Goal: Transaction & Acquisition: Purchase product/service

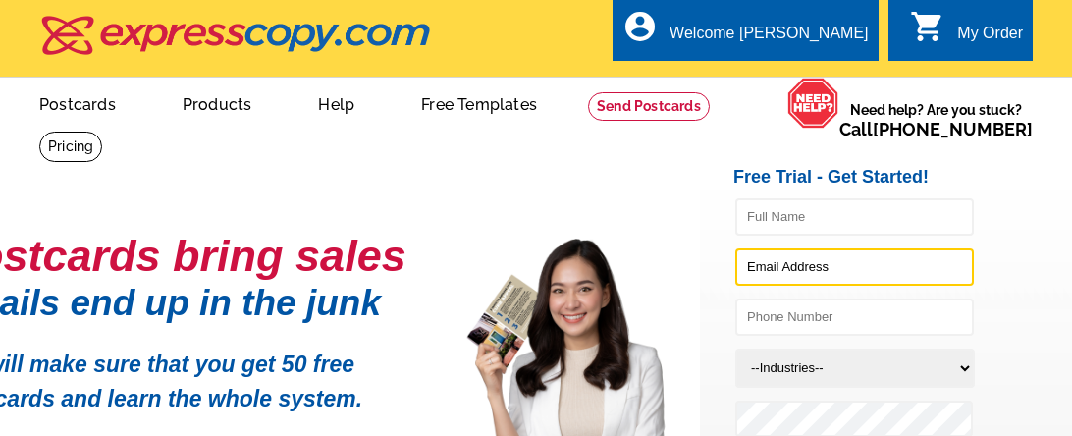
type input "Diana.cole@syndicatedins.com"
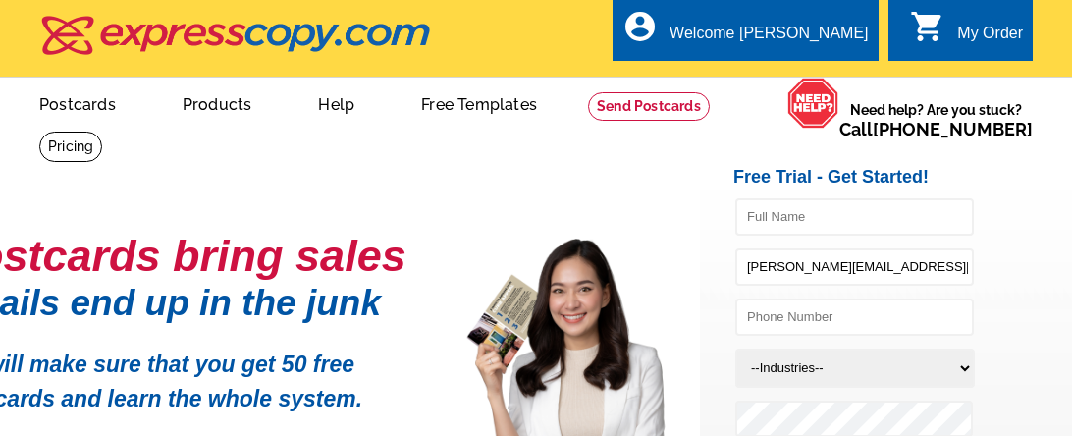
click at [945, 33] on icon "shopping_cart" at bounding box center [927, 26] width 35 height 35
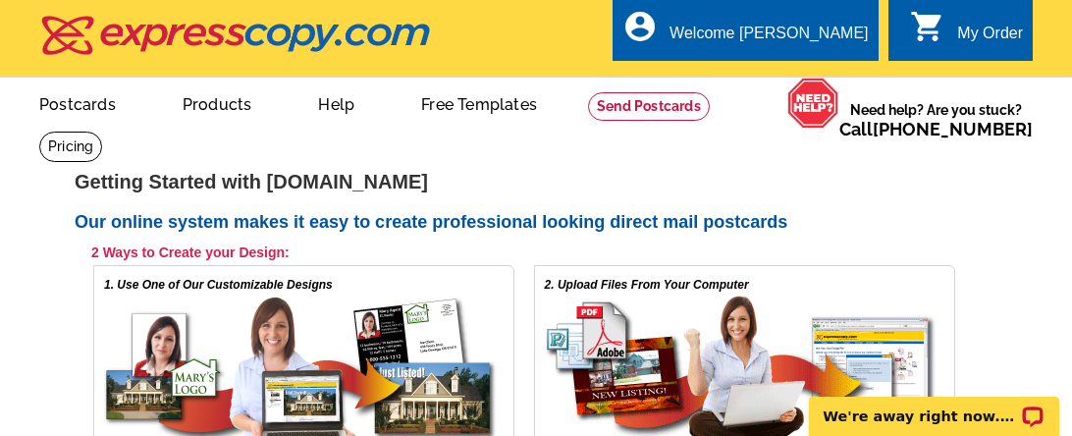
click at [943, 10] on icon "shopping_cart" at bounding box center [927, 26] width 35 height 35
click at [966, 26] on div "My Order" at bounding box center [990, 38] width 66 height 27
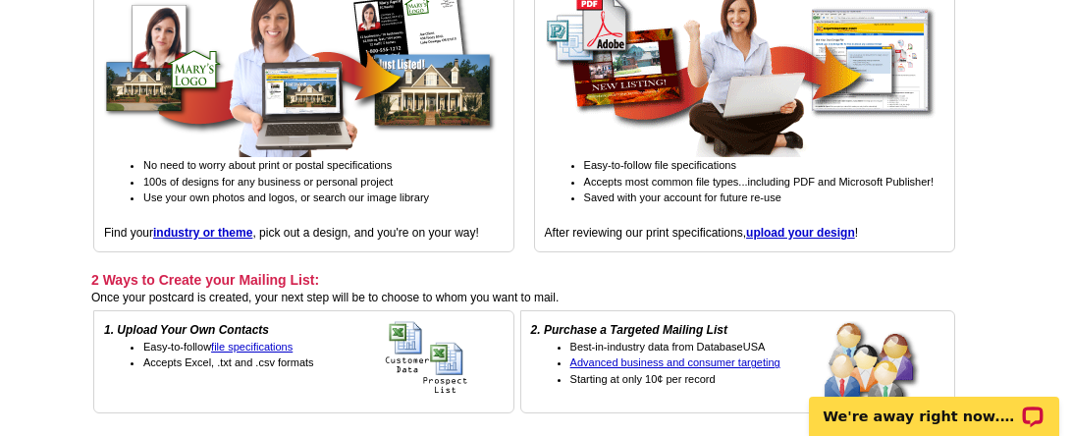
scroll to position [235, 0]
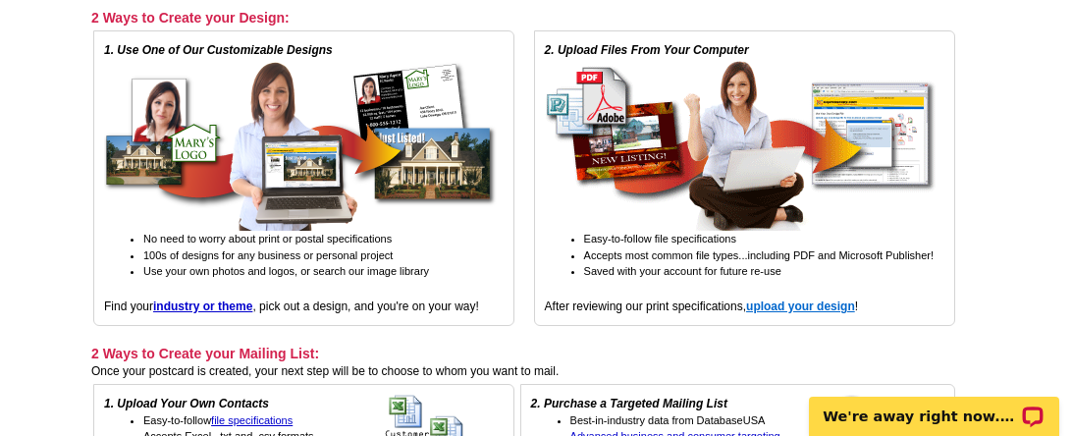
click at [775, 299] on strong "upload your design" at bounding box center [800, 306] width 109 height 14
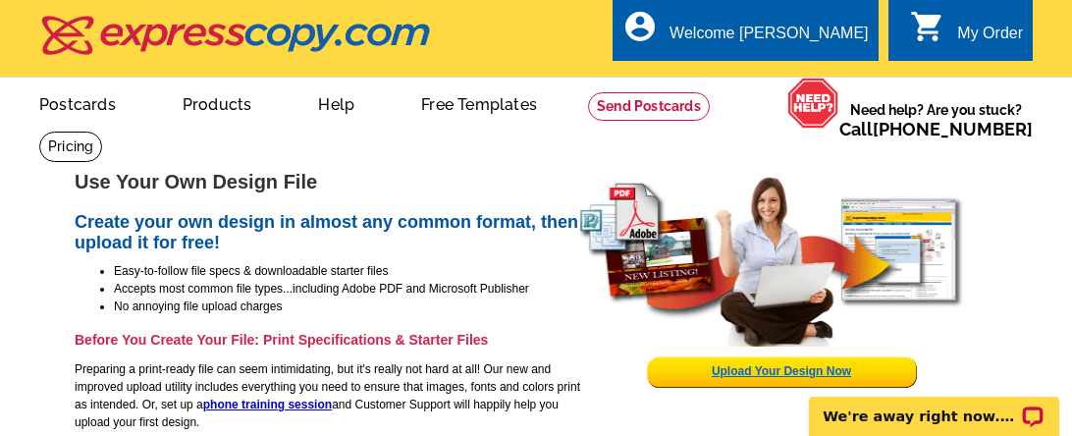
click at [746, 364] on link "Upload Your Design Now" at bounding box center [781, 371] width 139 height 14
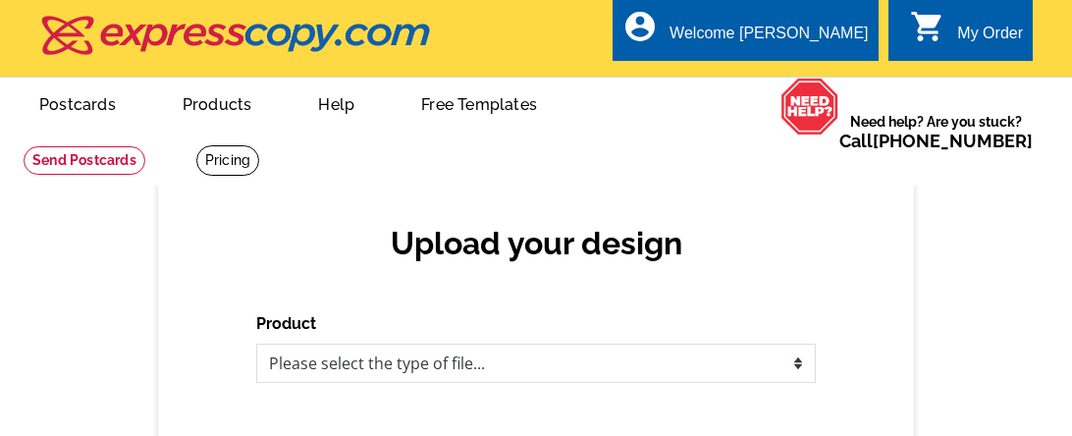
click at [380, 294] on div "Upload your design Product Please select the type of file... Postcards Business…" at bounding box center [536, 359] width 756 height 363
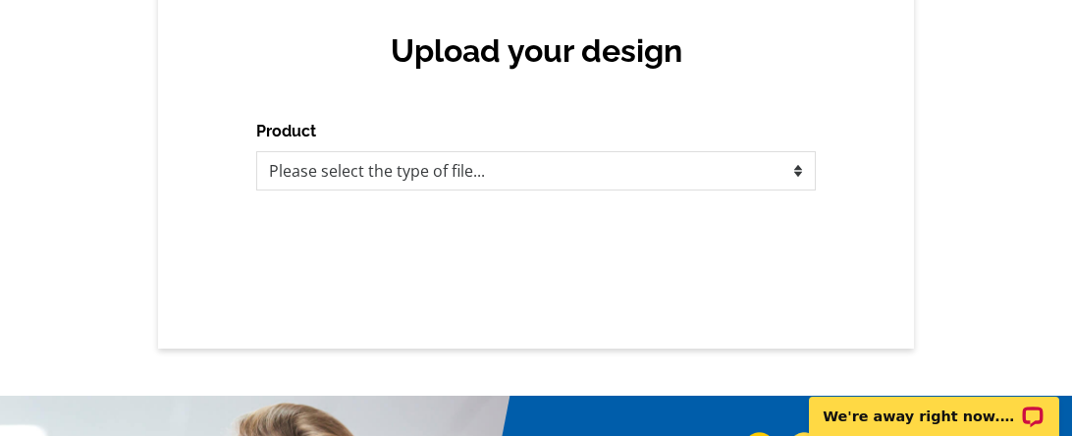
scroll to position [195, 0]
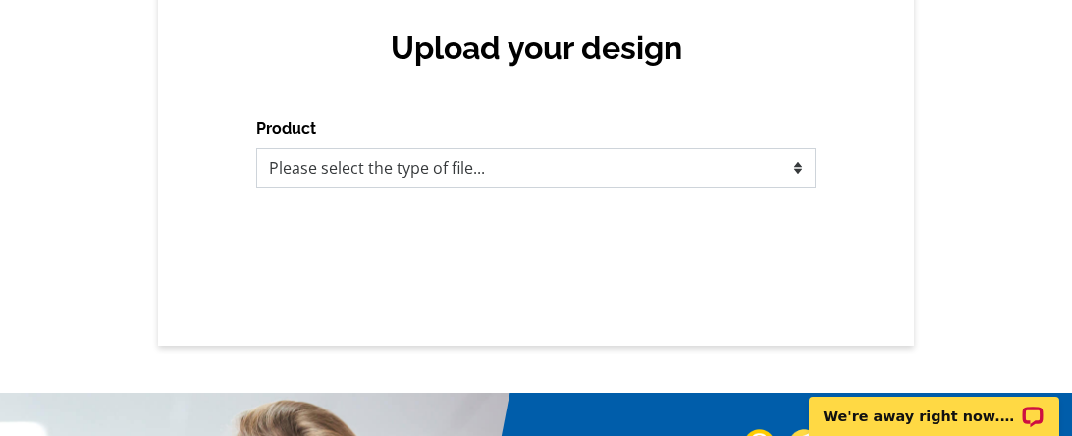
click at [326, 171] on select "Please select the type of file... Postcards Business Cards Letters and flyers G…" at bounding box center [536, 167] width 560 height 39
select select "2"
click at [256, 148] on select "Please select the type of file... Postcards Business Cards Letters and flyers G…" at bounding box center [536, 167] width 560 height 39
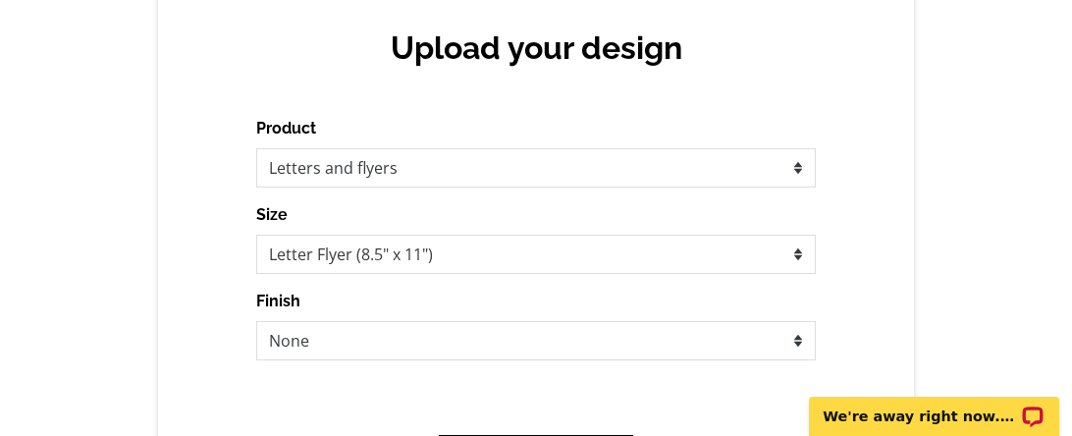
click at [348, 290] on div "Finish None Envelope Mailer Bi-fold Mailer Tri-fold Mailer" at bounding box center [536, 325] width 560 height 71
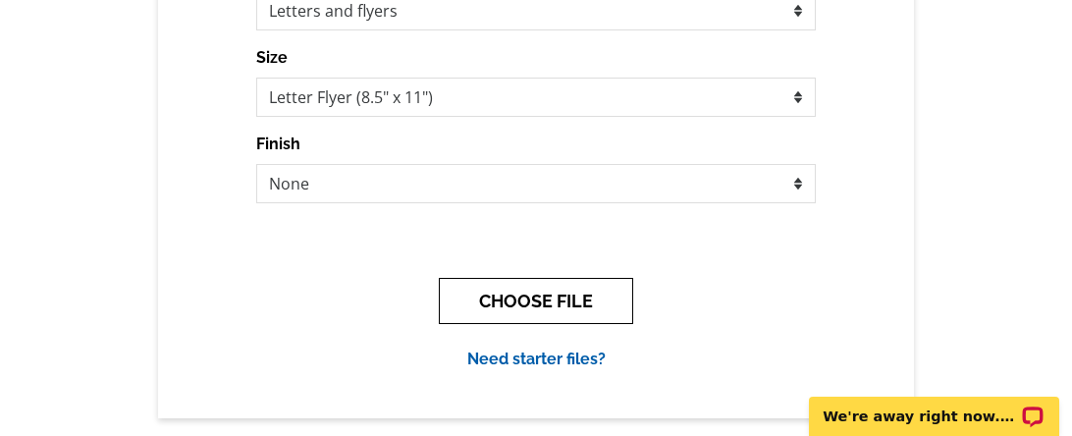
click at [493, 288] on button "CHOOSE FILE" at bounding box center [536, 301] width 194 height 46
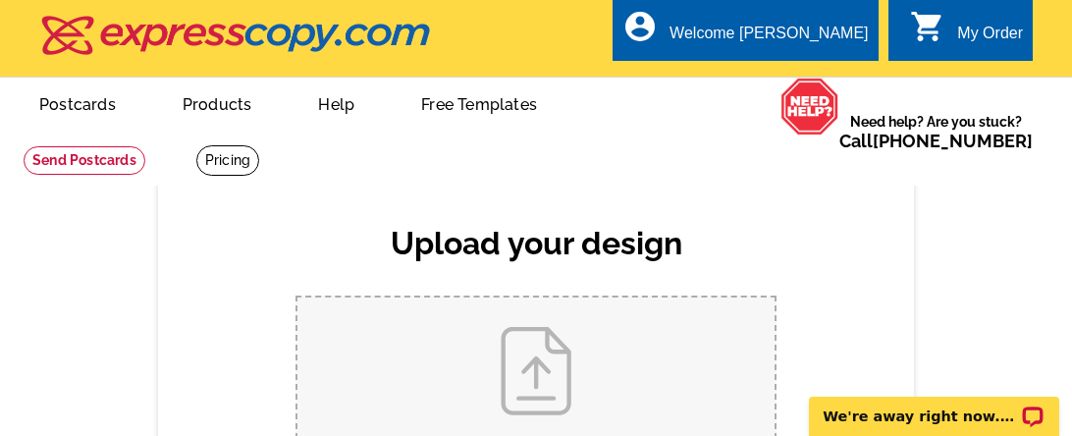
click at [286, 232] on h2 "Upload your design" at bounding box center [536, 243] width 520 height 37
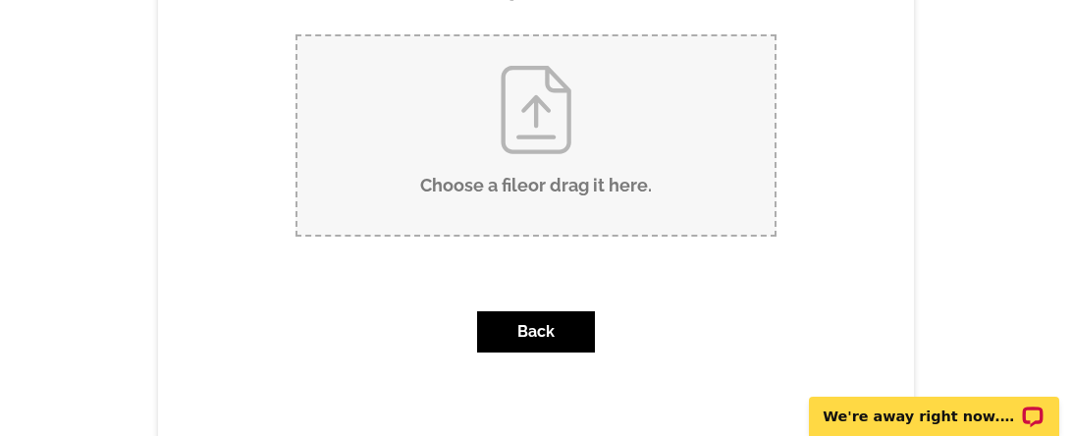
scroll to position [274, 0]
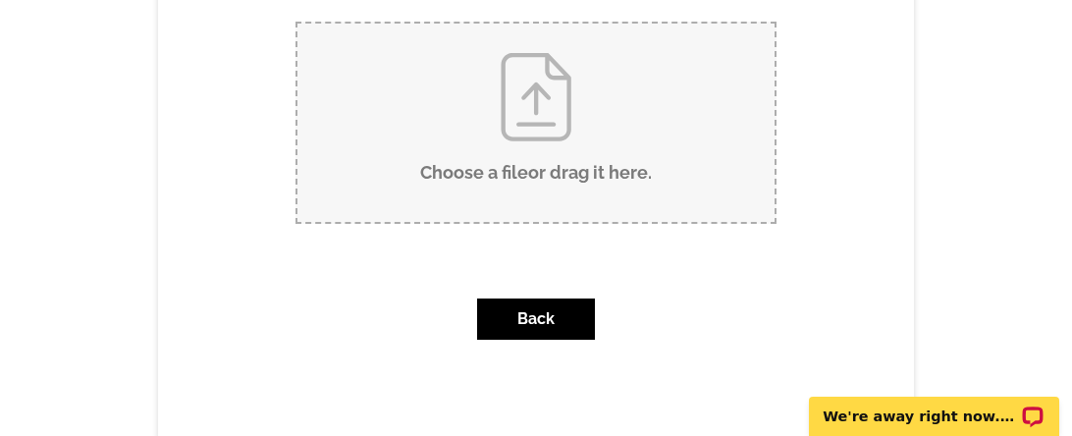
click at [462, 158] on input "Choose a file or drag it here ." at bounding box center [535, 123] width 477 height 198
type input "C:\fakepath\CButtelman_t65-wb (1).docx"
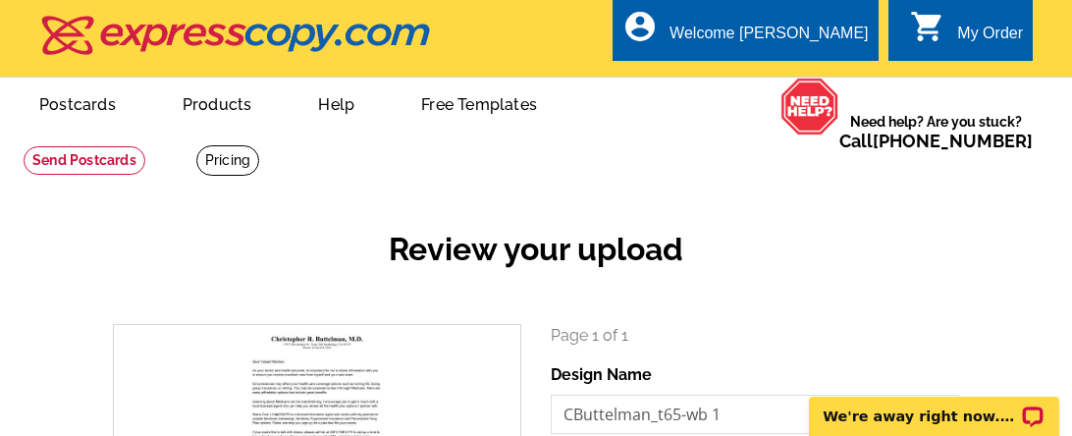
click at [91, 324] on div "Review your upload search Page 1 of 1 Design Name CButtelman_t65-wb 1 Side Fron…" at bounding box center [536, 428] width 1072 height 501
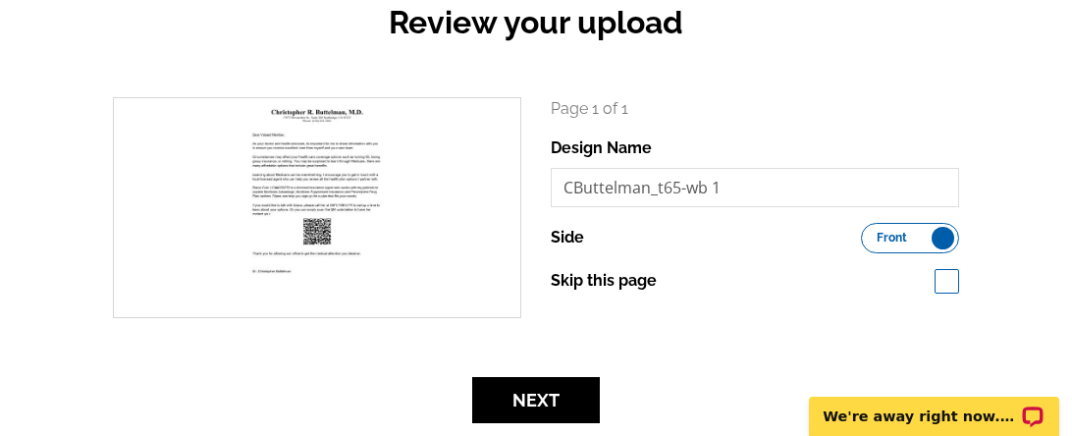
scroll to position [274, 0]
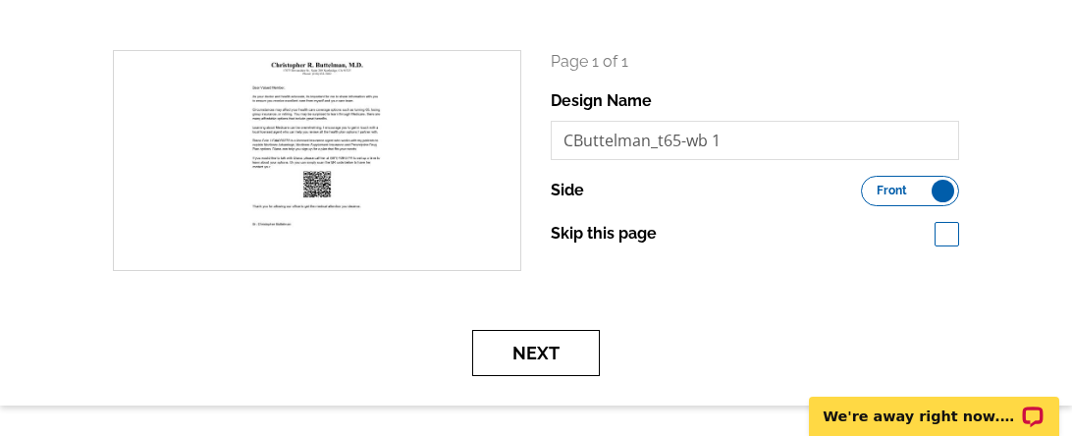
click at [543, 347] on button "Next" at bounding box center [536, 353] width 128 height 46
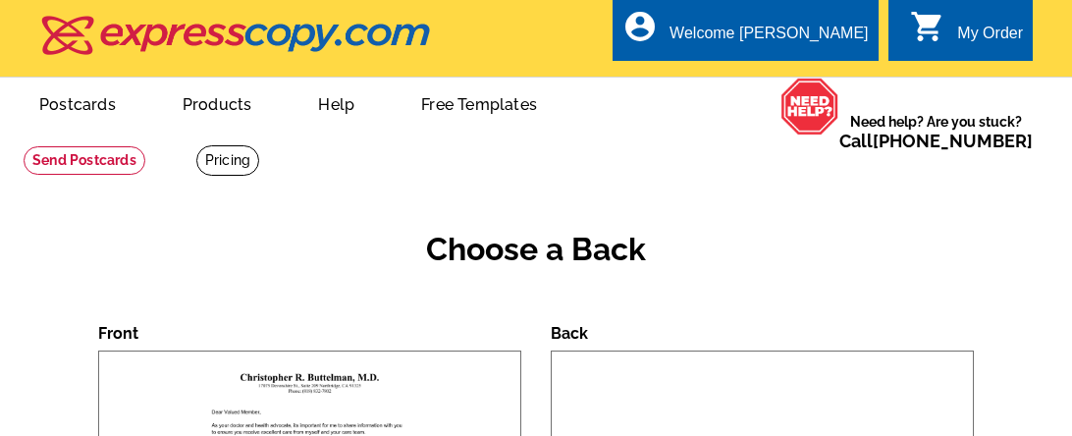
click at [515, 295] on div "Choose a Back" at bounding box center [536, 265] width 876 height 116
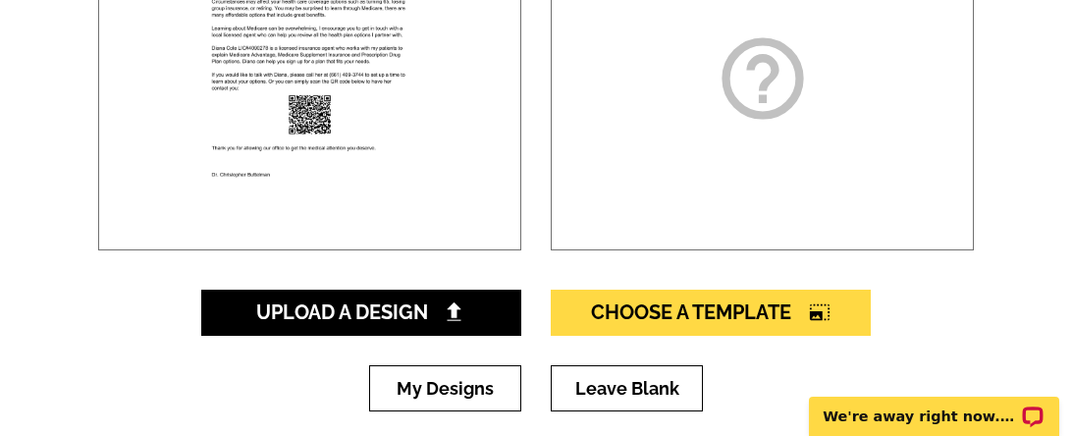
scroll to position [510, 0]
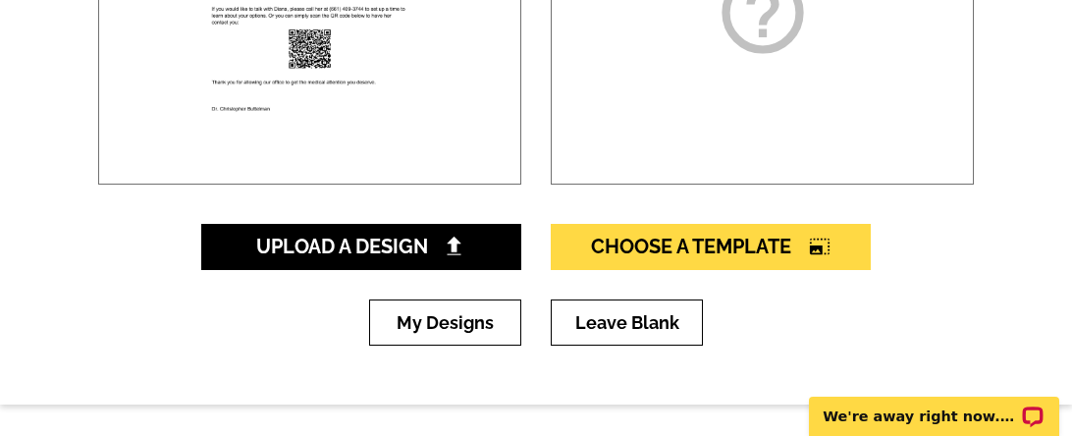
click at [541, 235] on div "Choose A Template photo_size_select_large" at bounding box center [711, 247] width 350 height 46
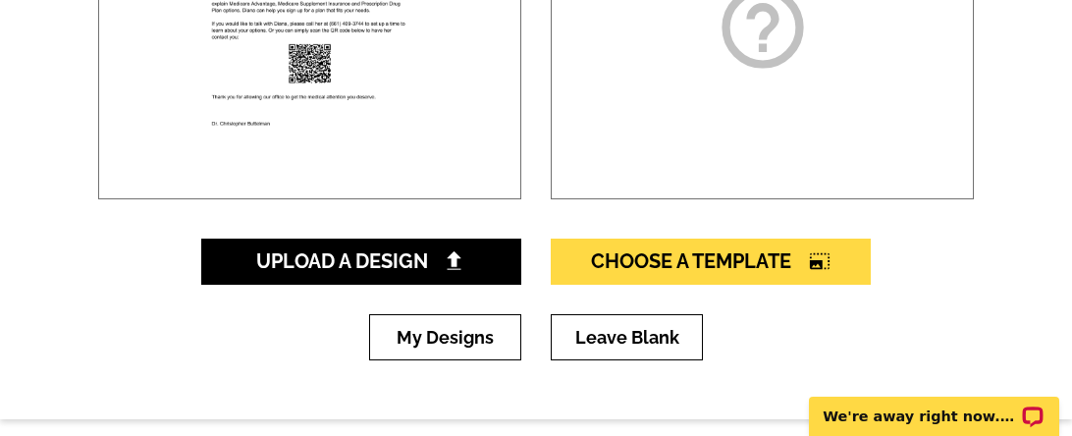
scroll to position [549, 0]
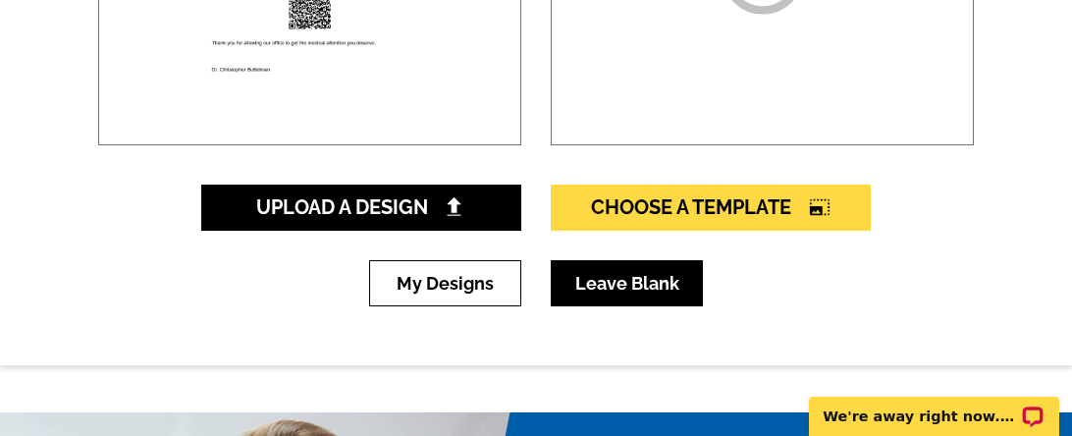
click at [617, 277] on link "Leave Blank" at bounding box center [627, 283] width 152 height 46
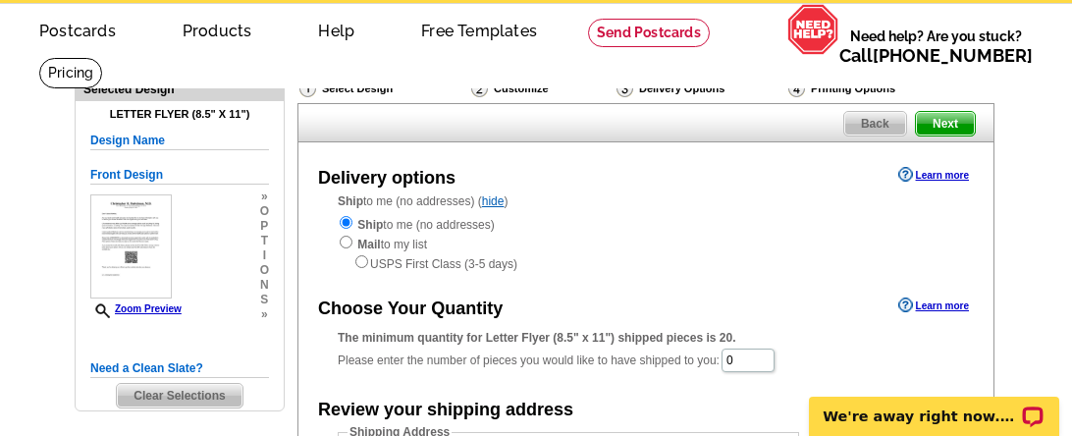
scroll to position [78, 0]
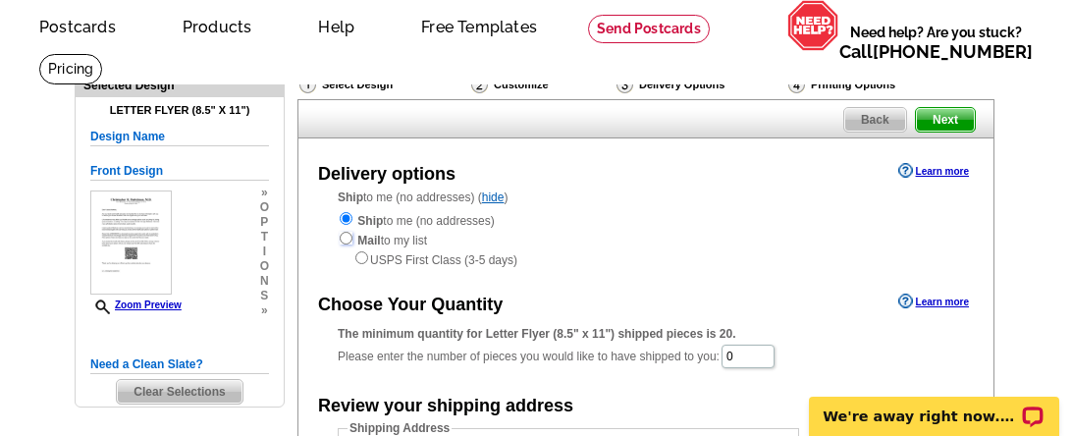
click at [347, 232] on input "radio" at bounding box center [346, 238] width 13 height 13
radio input "true"
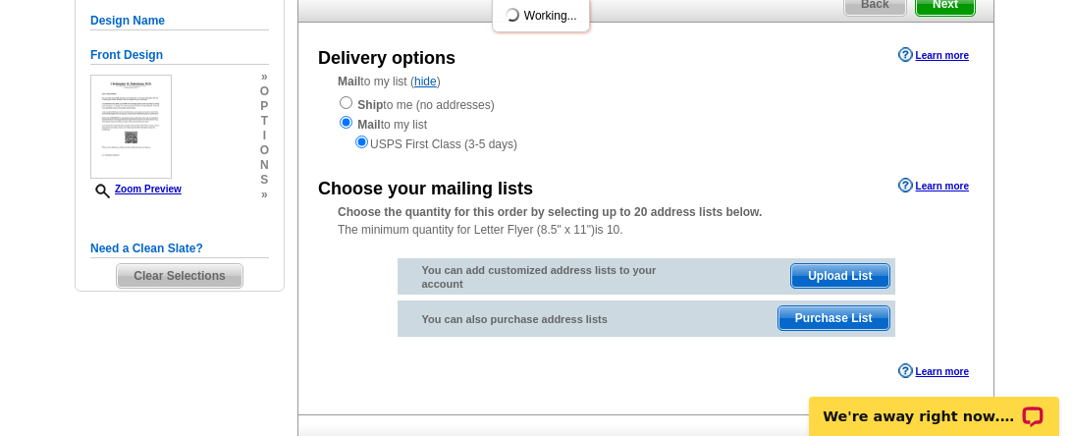
scroll to position [195, 0]
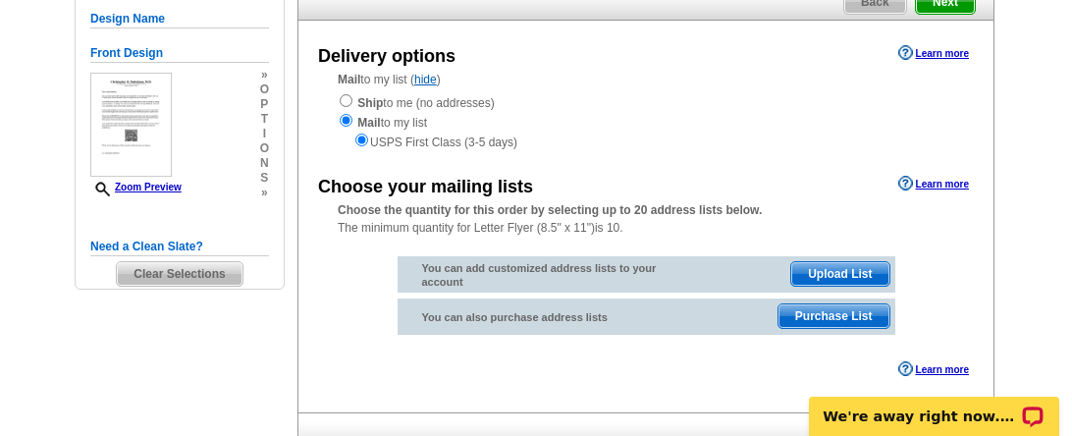
click at [784, 233] on div "Choose the quantity for this order by selecting up to 20 address lists below. T…" at bounding box center [645, 218] width 695 height 35
click at [843, 264] on span "Upload List" at bounding box center [839, 274] width 97 height 24
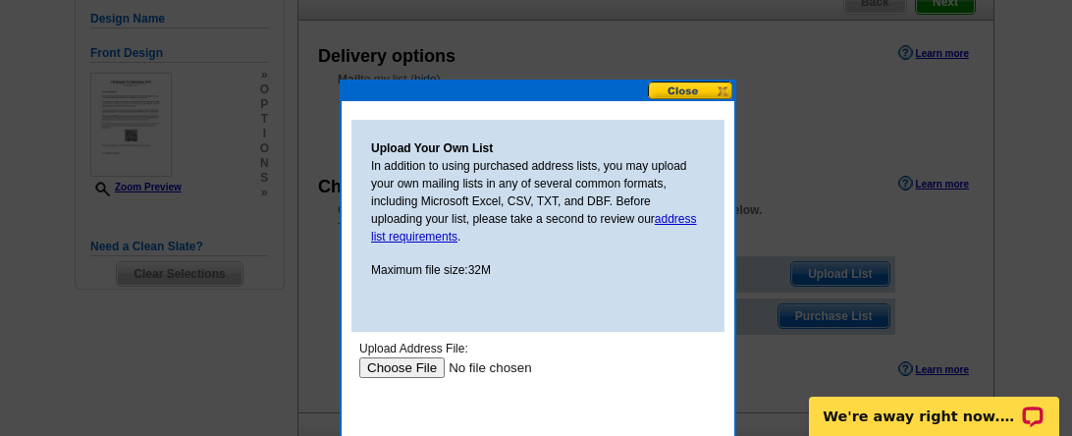
scroll to position [0, 0]
click at [404, 367] on input "file" at bounding box center [483, 366] width 248 height 21
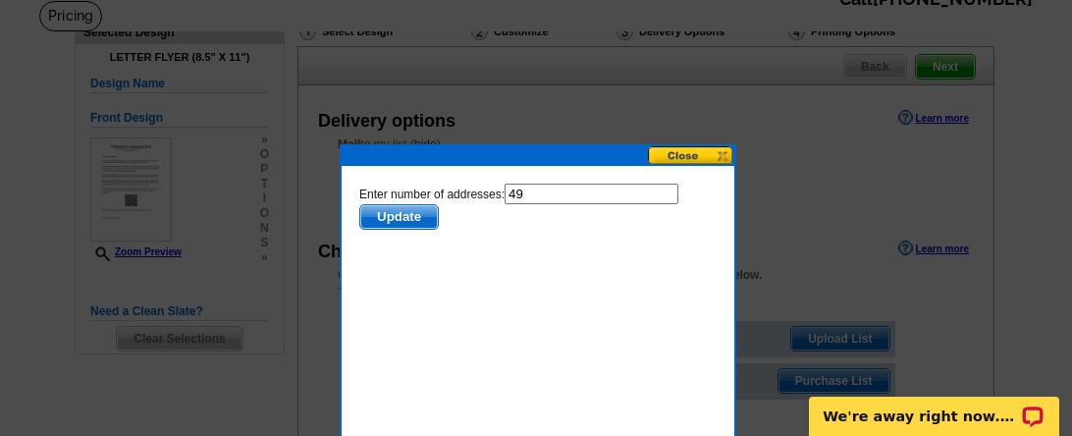
click at [421, 219] on span "Update" at bounding box center [399, 216] width 78 height 24
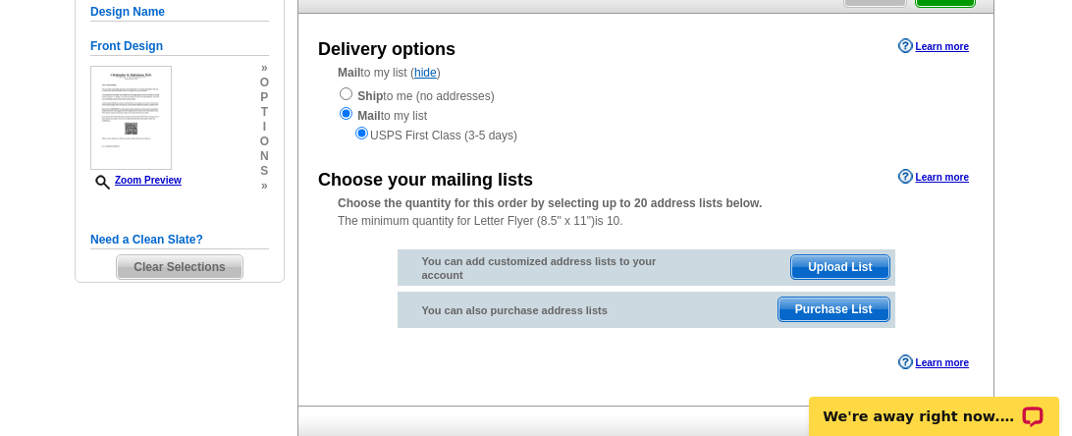
scroll to position [203, 0]
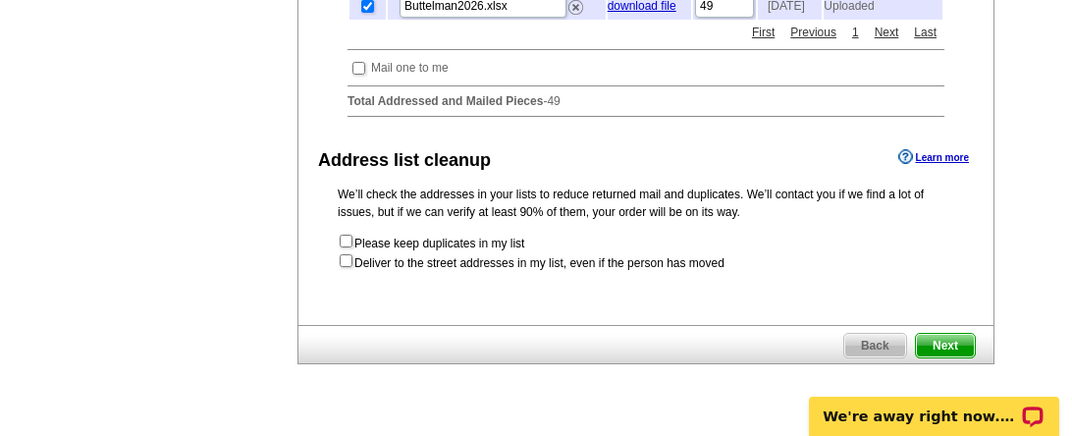
scroll to position [563, 0]
click at [944, 341] on span "Next" at bounding box center [945, 345] width 59 height 24
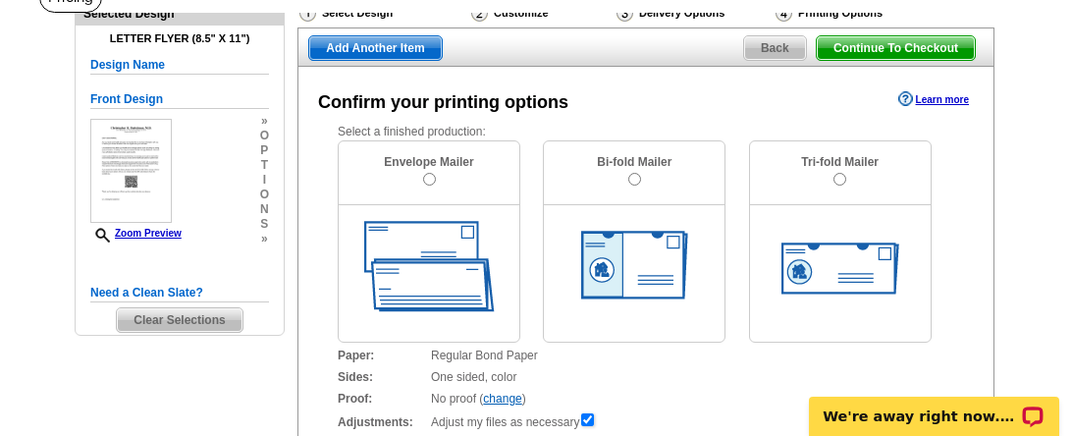
scroll to position [160, 0]
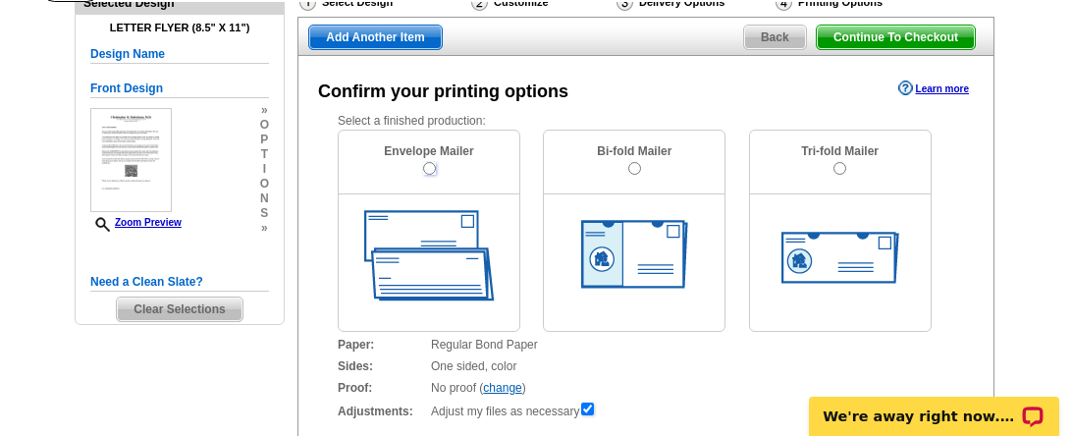
click at [427, 162] on input "radio" at bounding box center [429, 168] width 13 height 13
radio input "true"
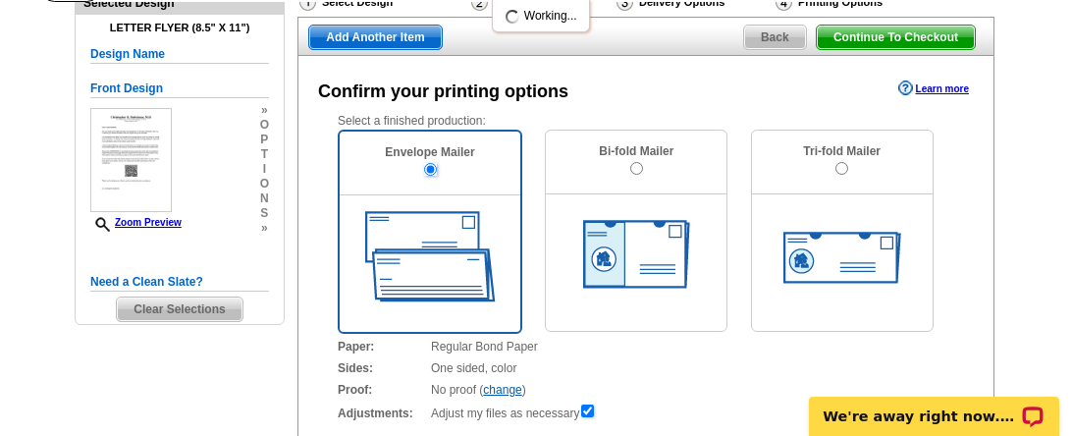
scroll to position [0, 0]
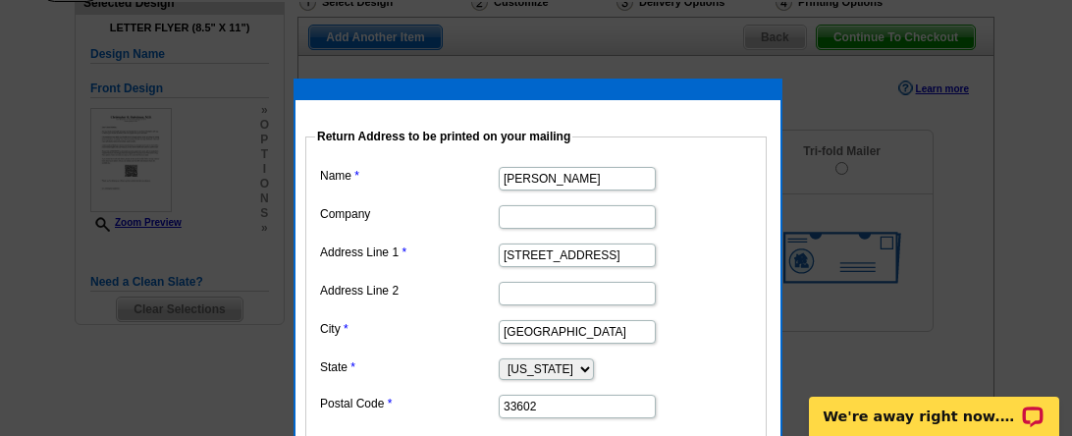
click at [576, 171] on input "[PERSON_NAME]" at bounding box center [577, 179] width 157 height 24
type input "D"
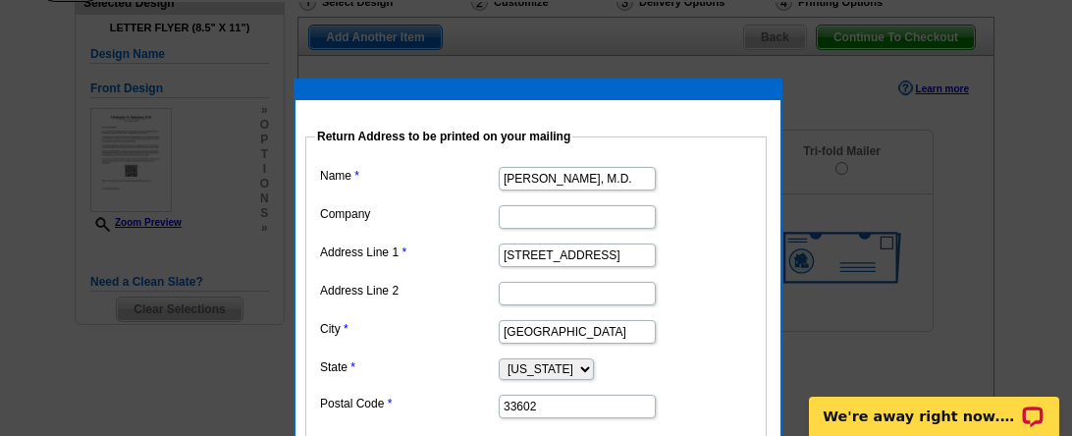
type input "Christopher Buttelman, M.D."
type input "v"
paste input "17075 Devonshire St # 209"
type input "17075 Devonshire St # 209"
click at [548, 338] on input "Tampa" at bounding box center [577, 332] width 157 height 24
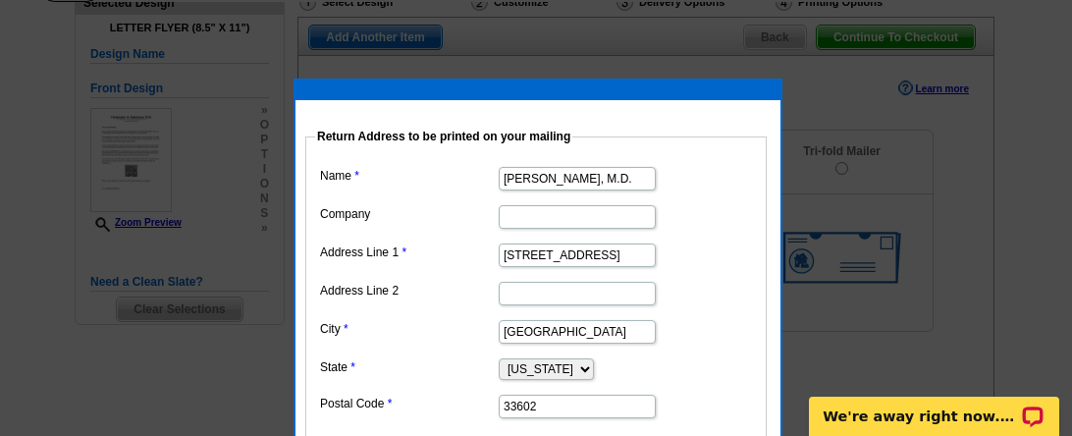
click at [548, 338] on input "Tampa" at bounding box center [577, 332] width 157 height 24
type input "Northridge"
select select "CA"
type input "91325"
click at [722, 298] on dd at bounding box center [536, 292] width 442 height 30
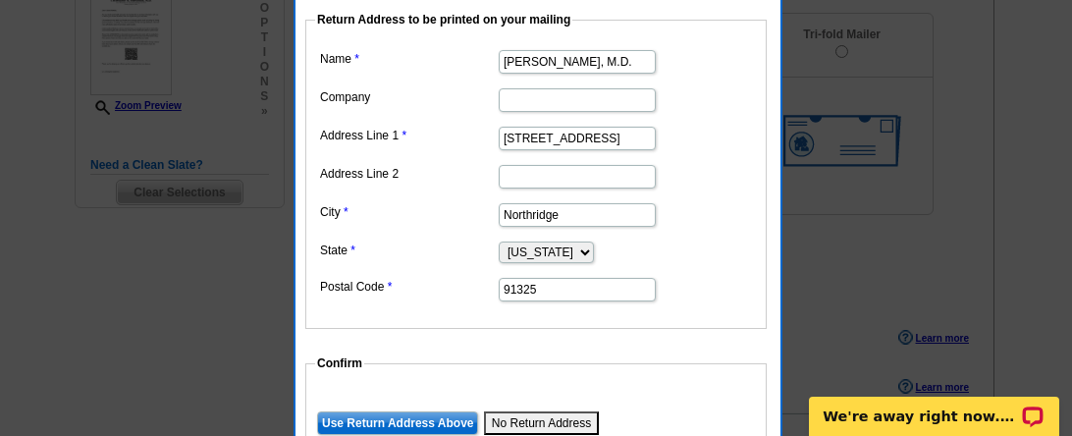
scroll to position [316, 0]
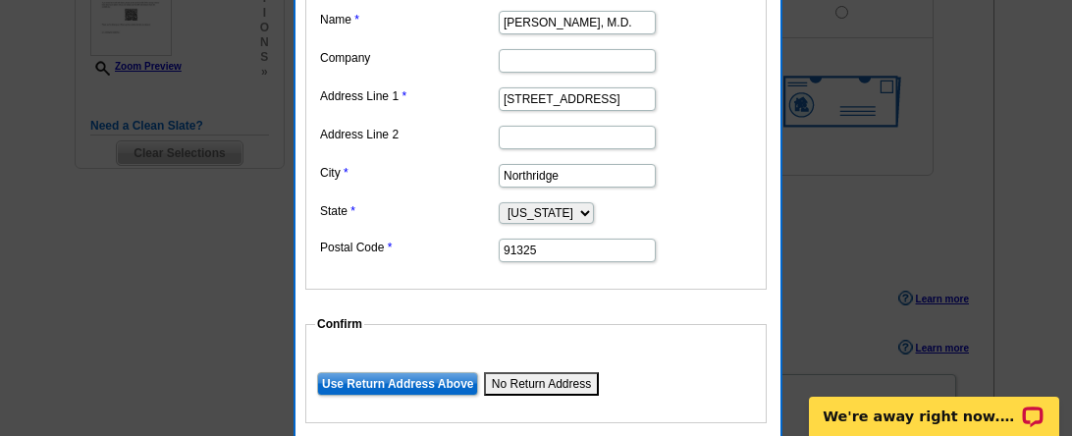
click at [432, 372] on input "Use Return Address Above" at bounding box center [397, 384] width 161 height 24
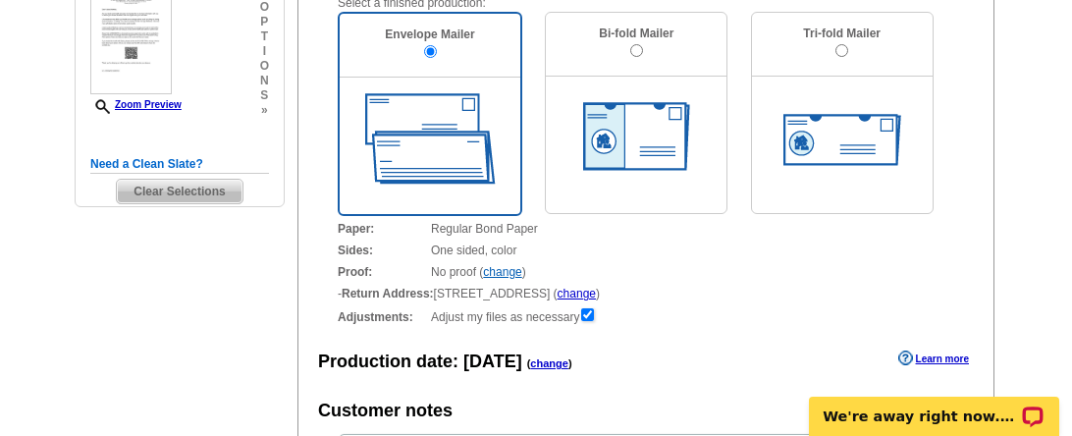
scroll to position [574, 0]
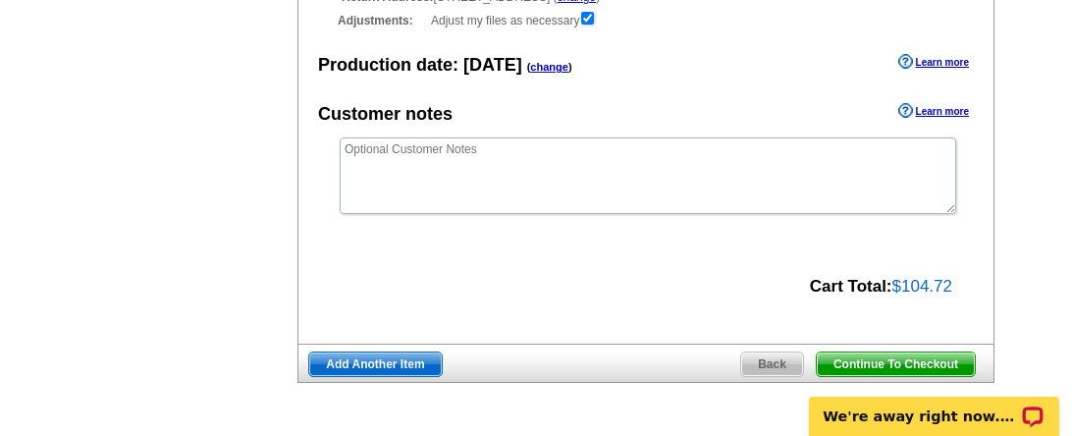
click at [867, 364] on span "Continue To Checkout" at bounding box center [896, 364] width 158 height 24
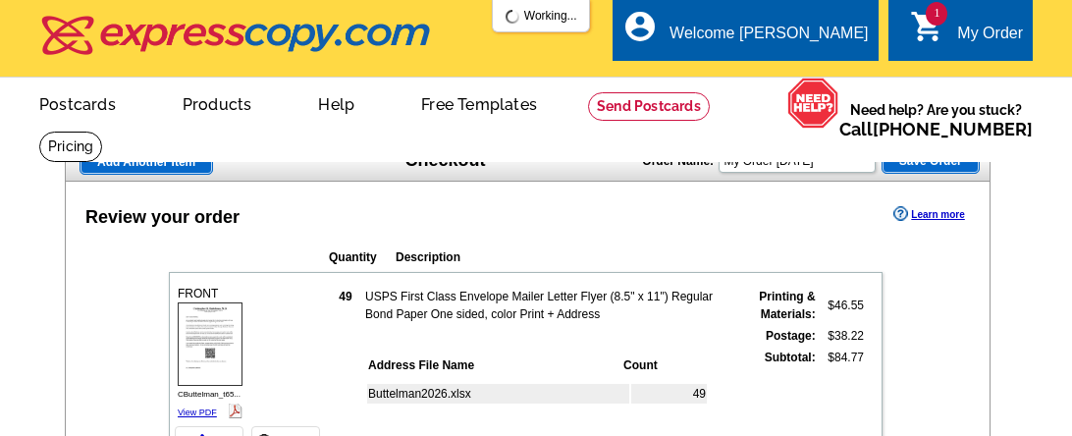
scroll to position [11, 0]
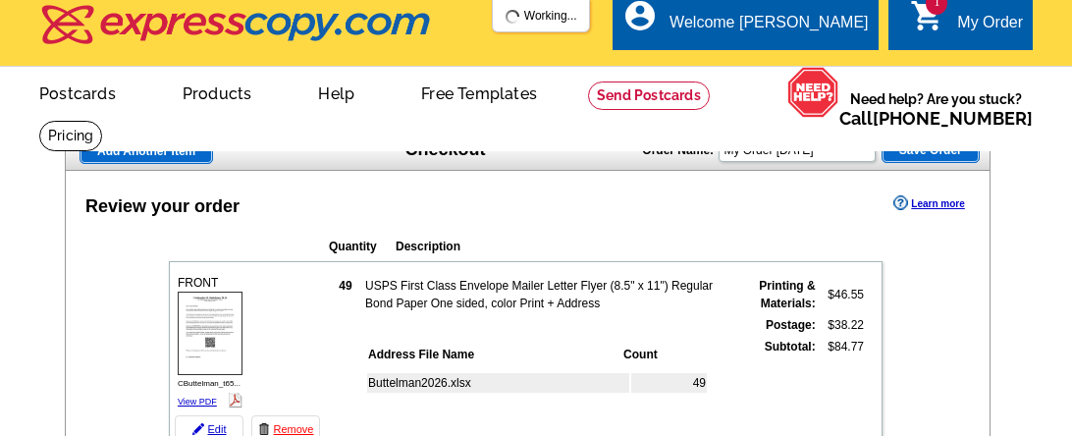
click at [460, 315] on td at bounding box center [549, 325] width 370 height 20
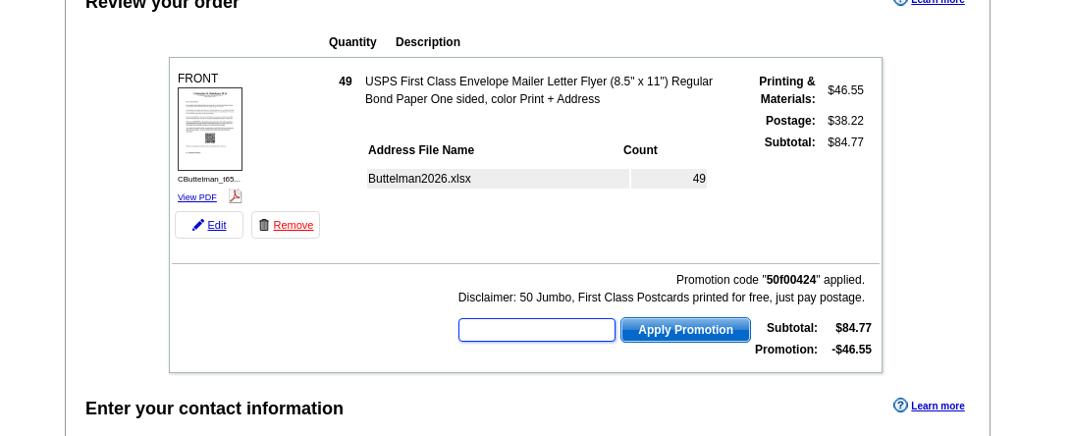
click at [494, 318] on input "text" at bounding box center [536, 330] width 157 height 24
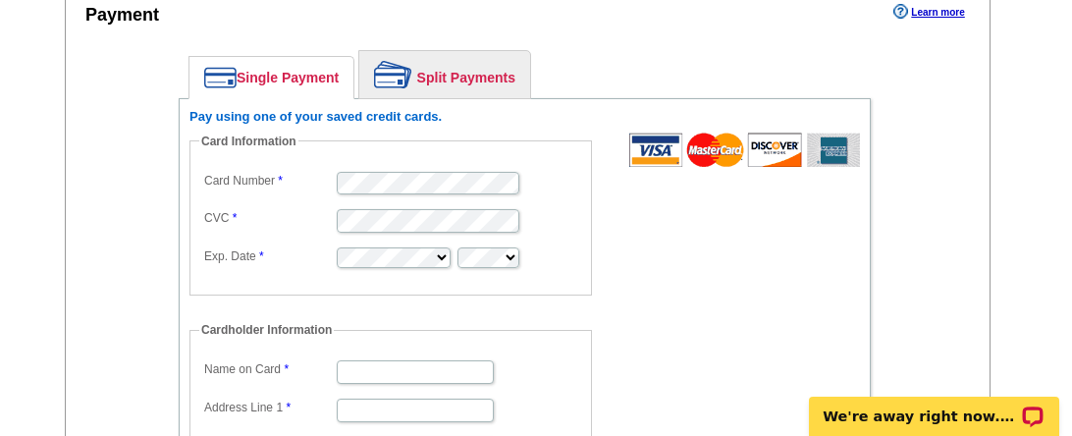
scroll to position [946, 0]
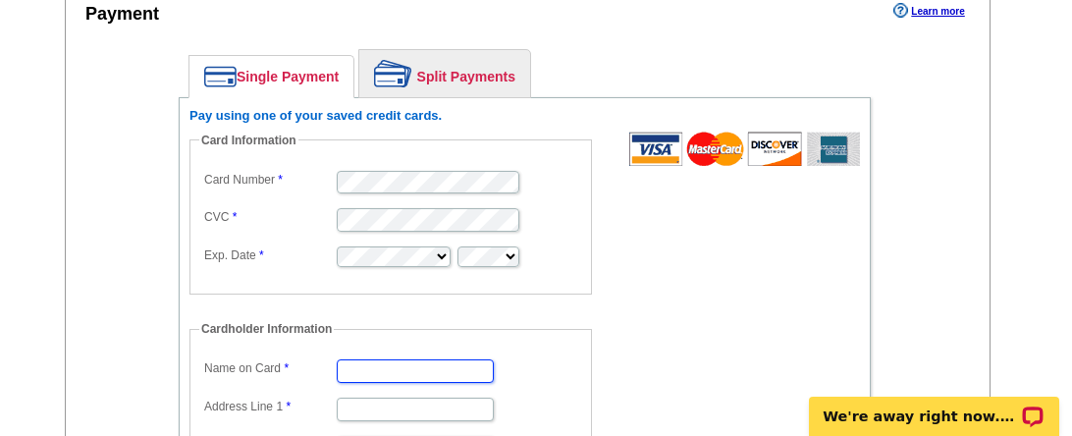
type input "[PERSON_NAME] [PERSON_NAME]"
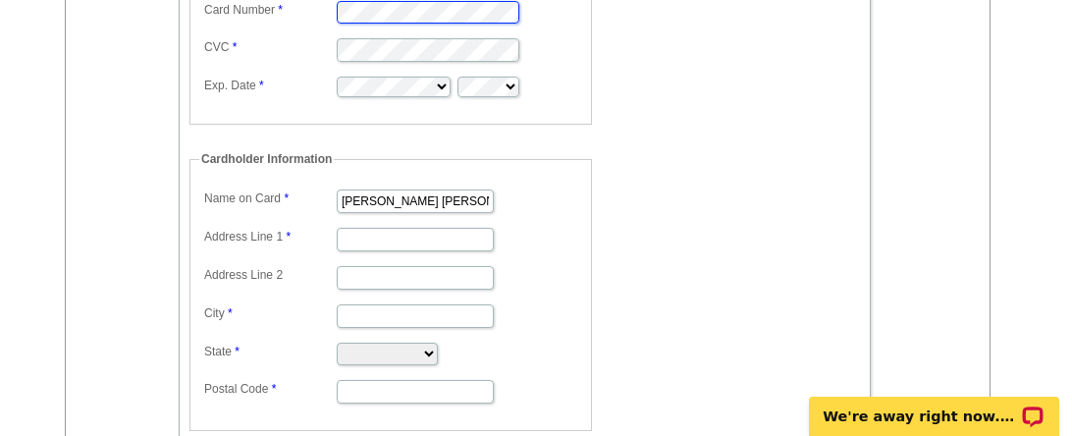
scroll to position [1127, 0]
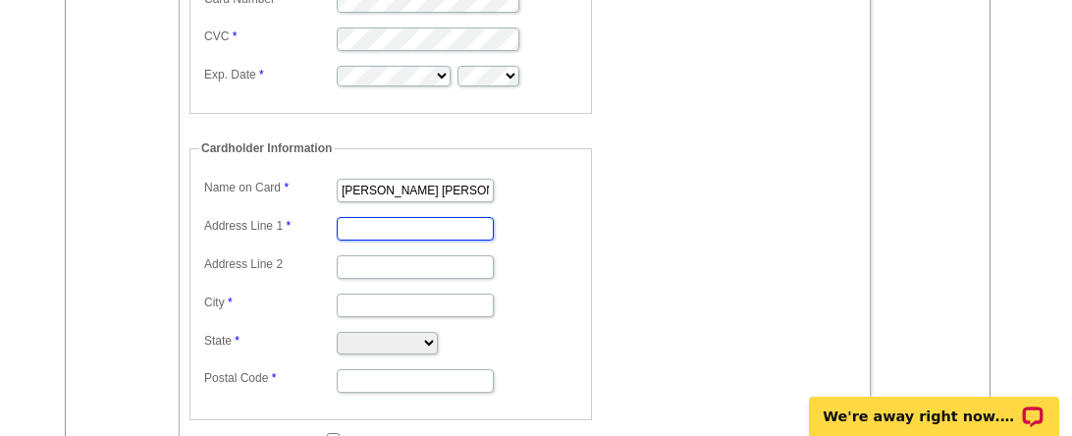
click at [356, 217] on input "Address Line 1" at bounding box center [415, 229] width 157 height 24
type input "[STREET_ADDRESS]"
type input "Tampa, FL 33602"
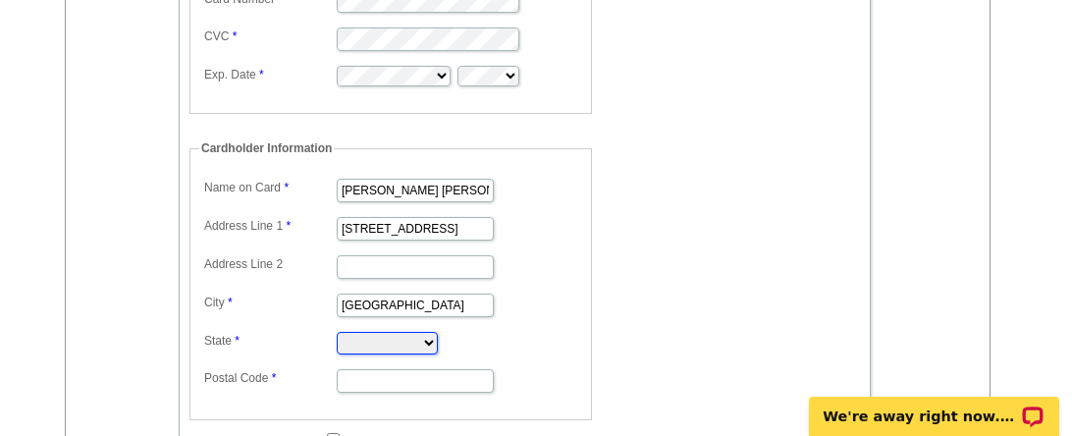
select select "FL"
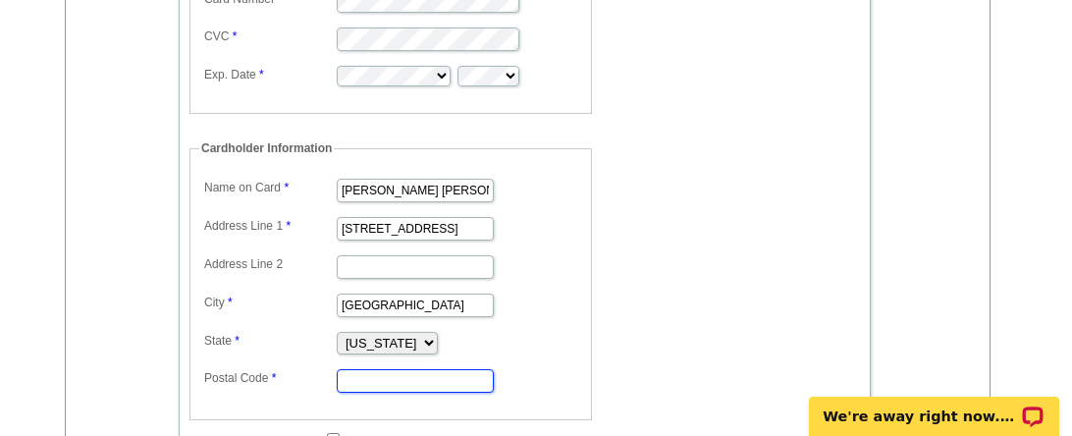
type input "33602"
click at [567, 296] on dd "Tampa, FL 33602" at bounding box center [390, 304] width 383 height 30
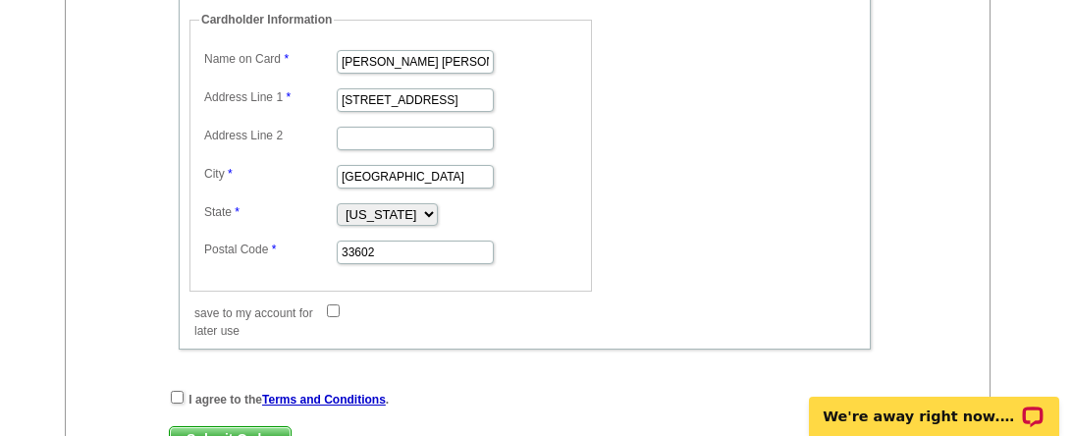
scroll to position [1260, 0]
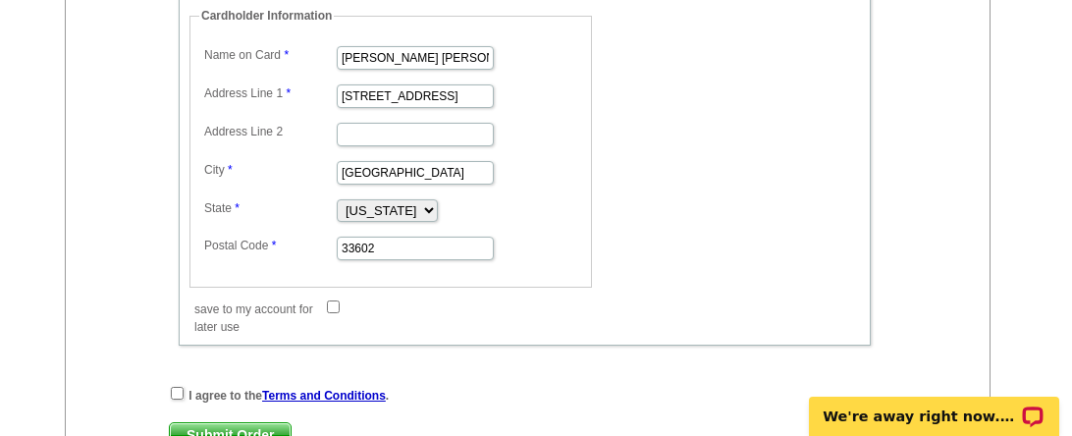
click at [328, 300] on input "save to my account for later use" at bounding box center [333, 306] width 13 height 13
checkbox input "true"
click at [178, 387] on input "checkbox" at bounding box center [177, 393] width 13 height 13
checkbox input "true"
click at [232, 423] on span "Submit Order" at bounding box center [230, 435] width 121 height 24
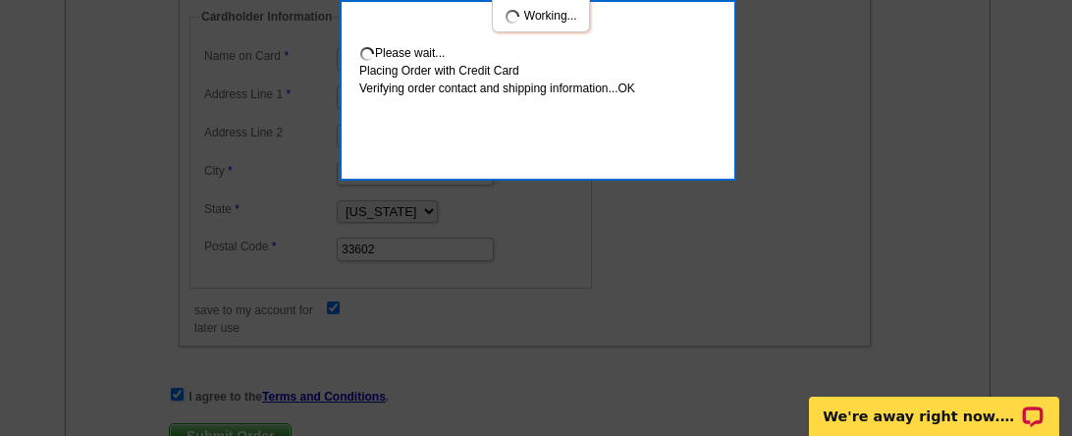
scroll to position [1366, 0]
